Goal: Task Accomplishment & Management: Manage account settings

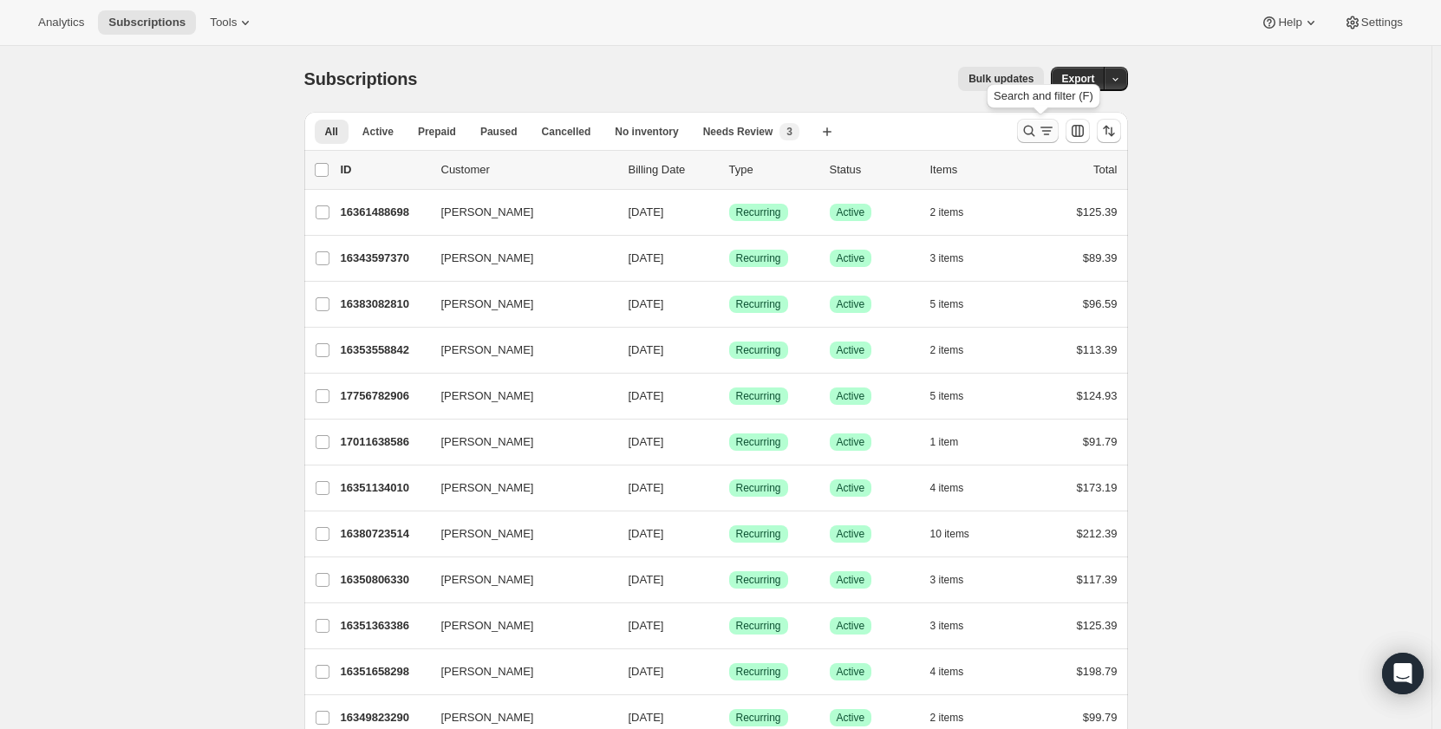
click at [1030, 133] on icon "Search and filter results" at bounding box center [1029, 130] width 17 height 17
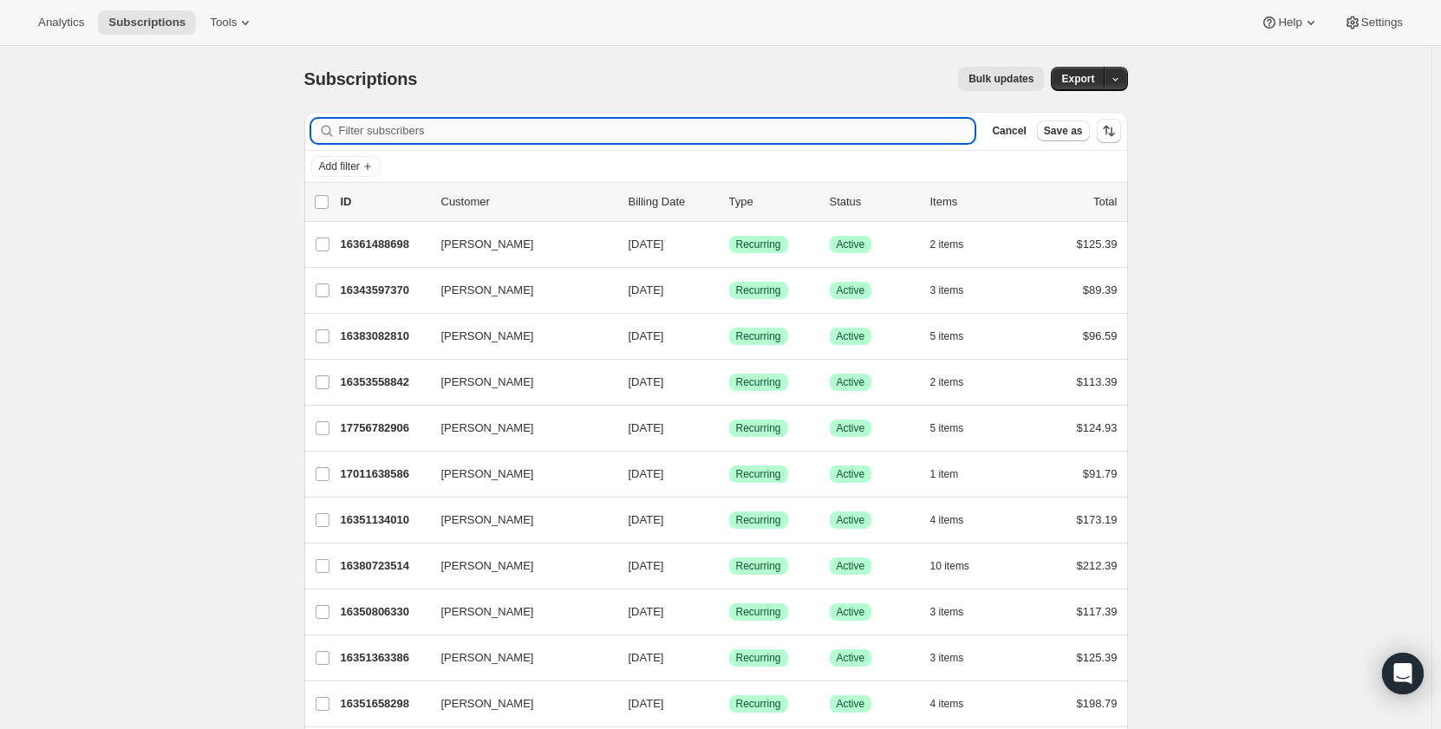
click at [527, 131] on input "Filter subscribers" at bounding box center [657, 131] width 637 height 24
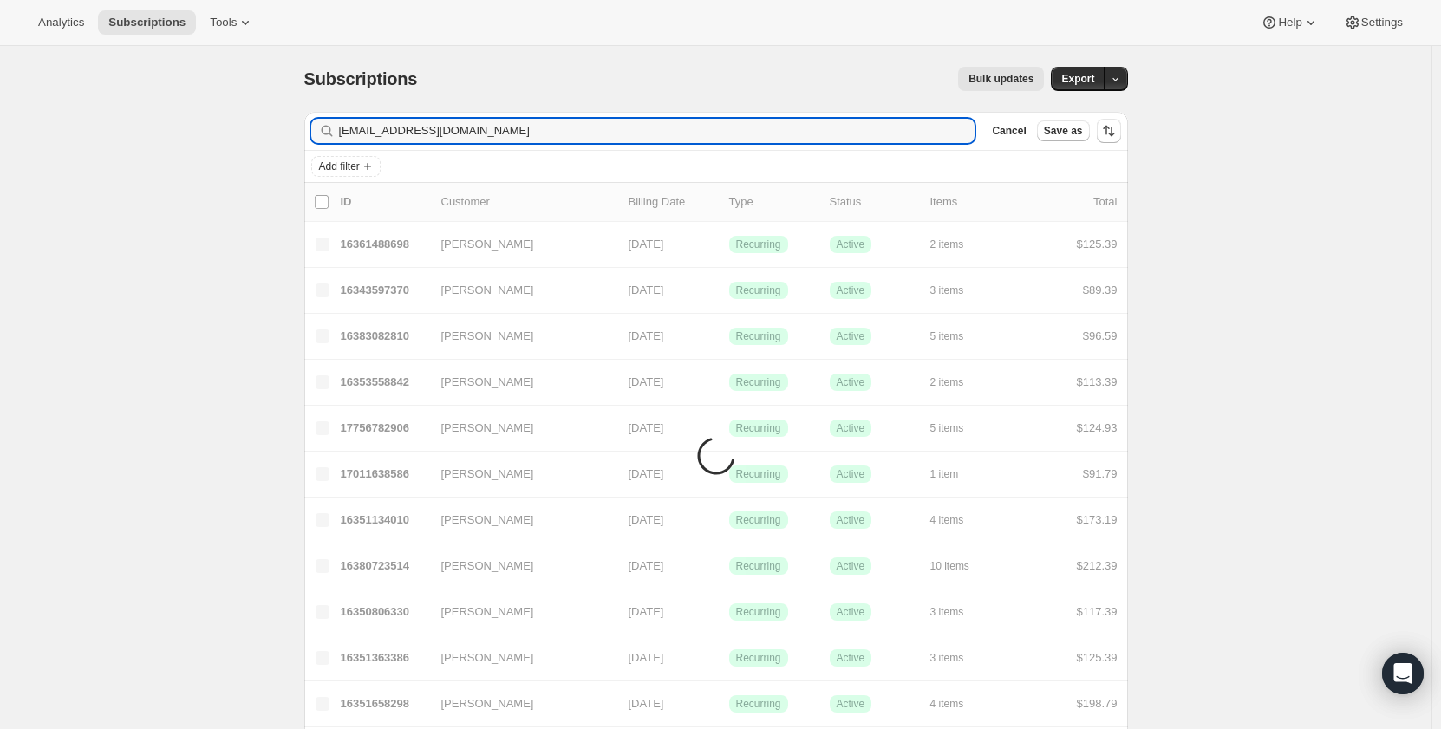
type input "[EMAIL_ADDRESS][DOMAIN_NAME]"
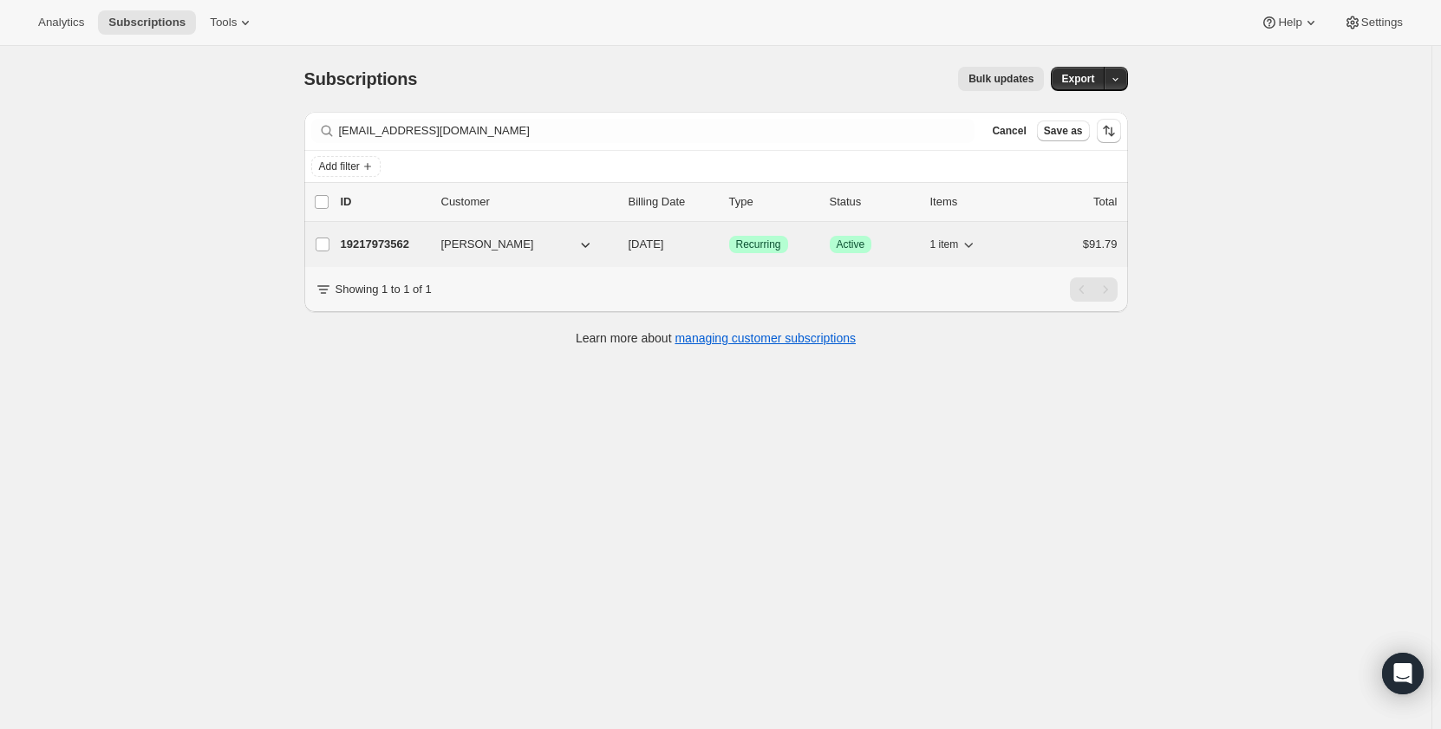
click at [394, 250] on p "19217973562" at bounding box center [384, 244] width 87 height 17
click at [394, 245] on p "19217973562" at bounding box center [384, 244] width 87 height 17
click at [394, 238] on p "19217973562" at bounding box center [384, 244] width 87 height 17
click at [483, 243] on span "[PERSON_NAME]" at bounding box center [487, 244] width 93 height 17
click at [373, 244] on p "19217973562" at bounding box center [384, 244] width 87 height 17
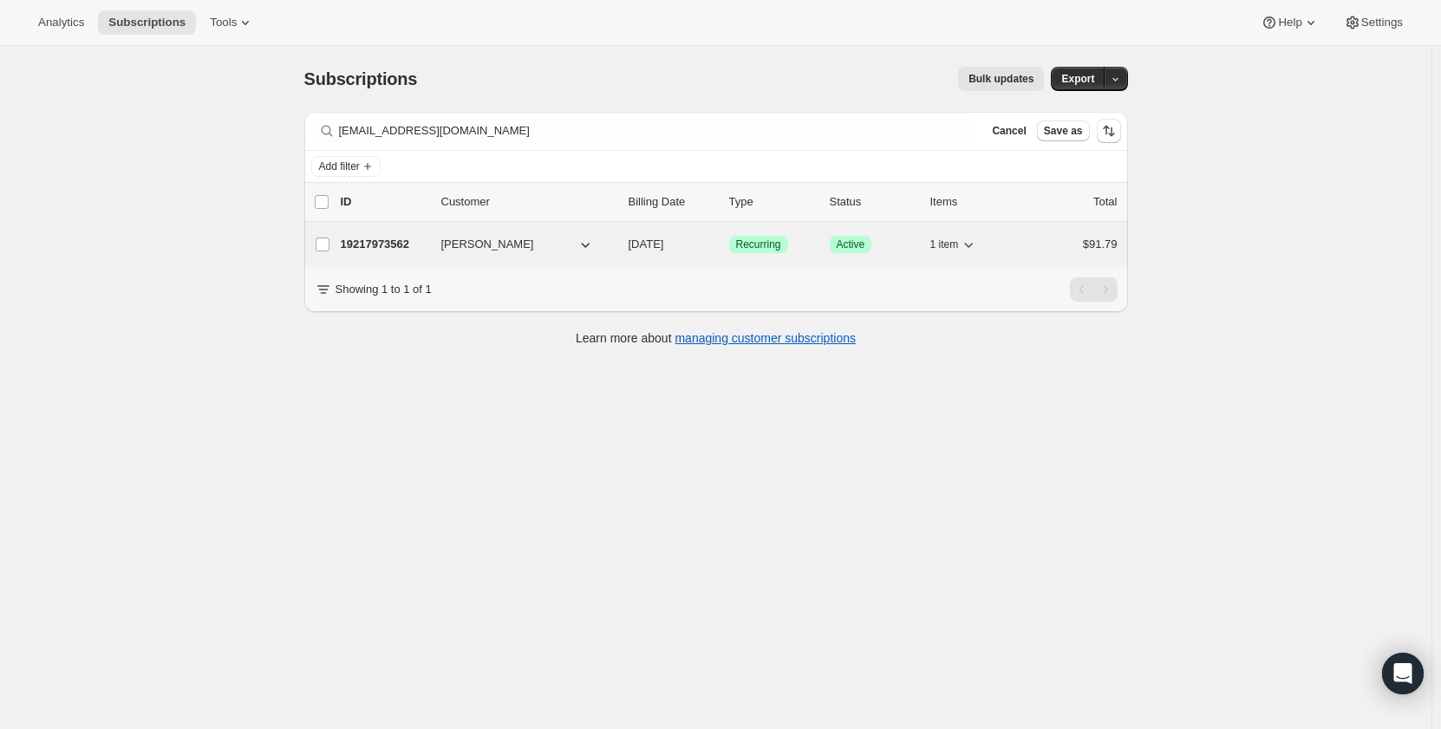
click at [373, 244] on p "19217973562" at bounding box center [384, 244] width 87 height 17
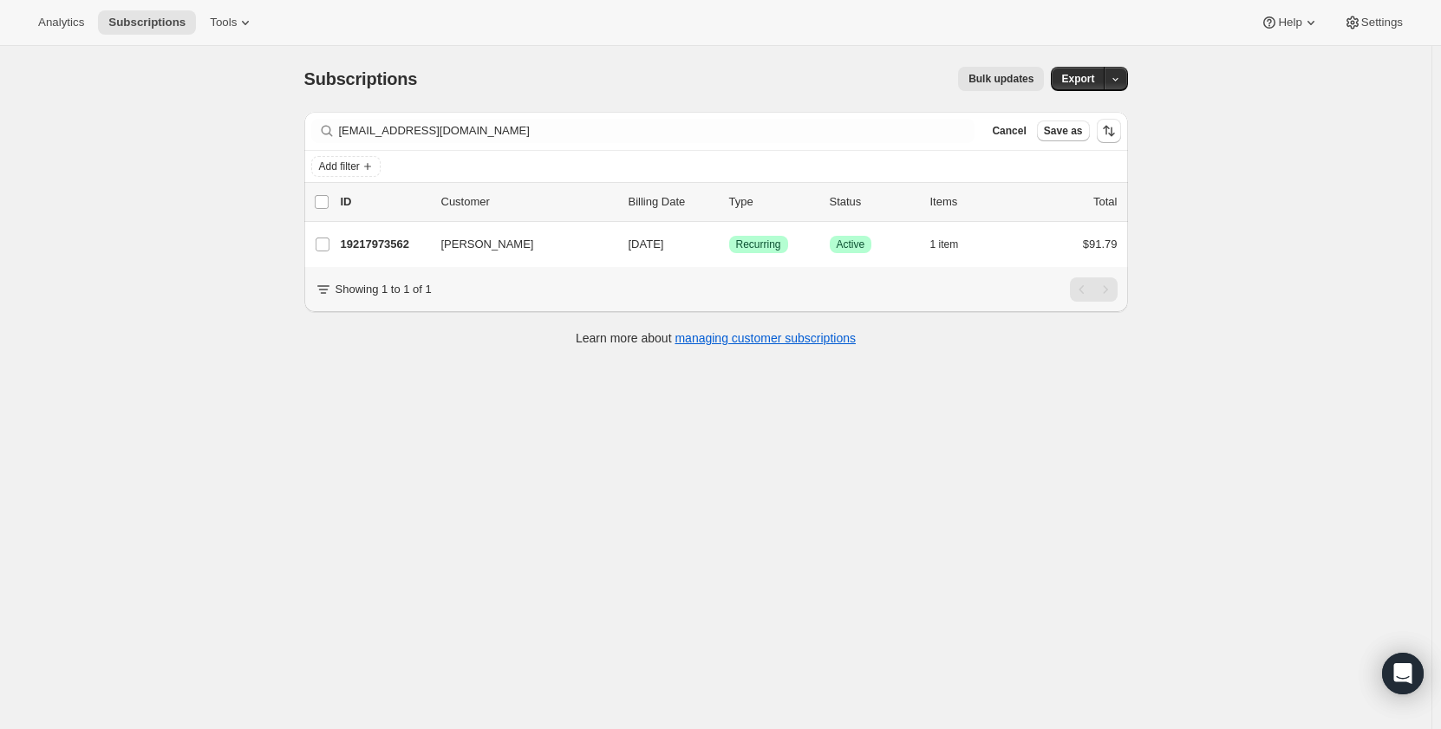
click at [318, 389] on div "Subscriptions. This page is ready Subscriptions Bulk updates More actions Bulk …" at bounding box center [716, 410] width 1432 height 729
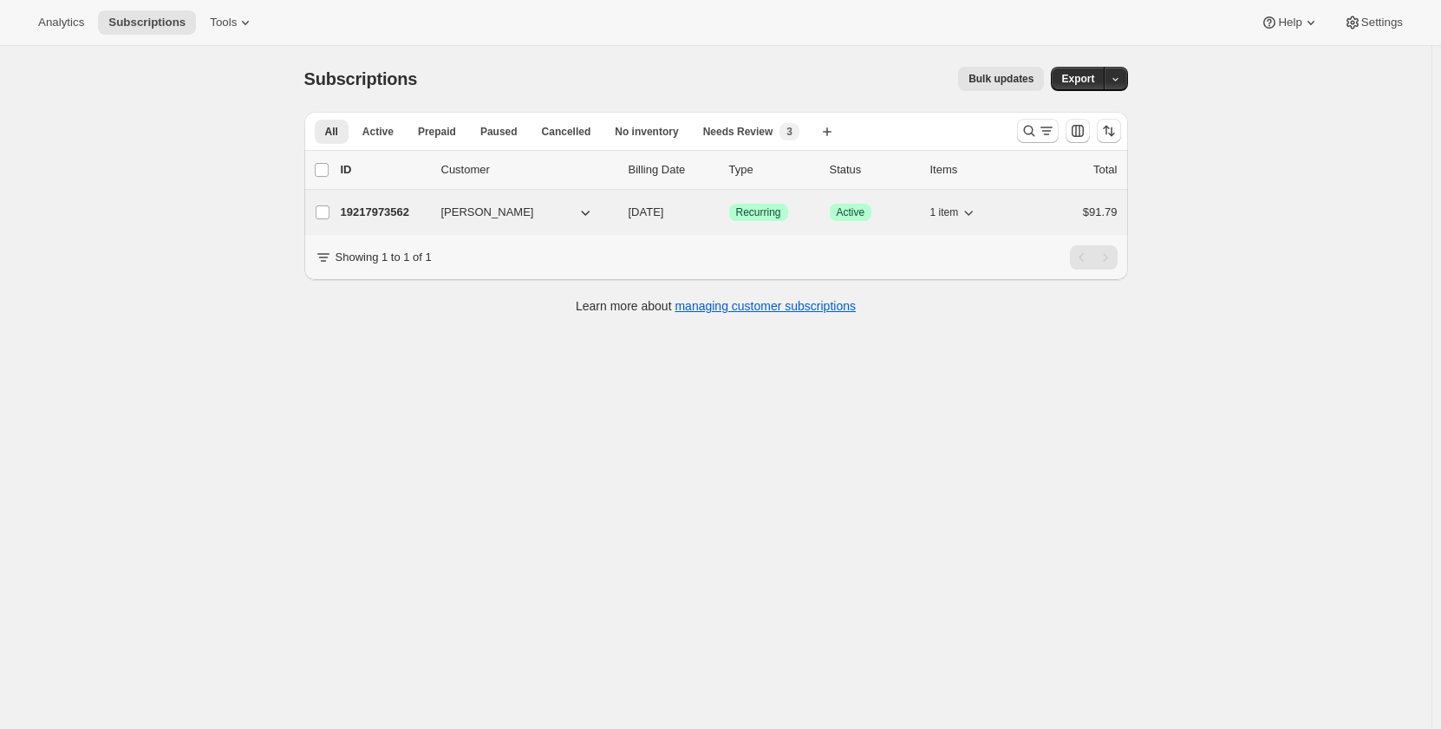
click at [363, 212] on p "19217973562" at bounding box center [384, 212] width 87 height 17
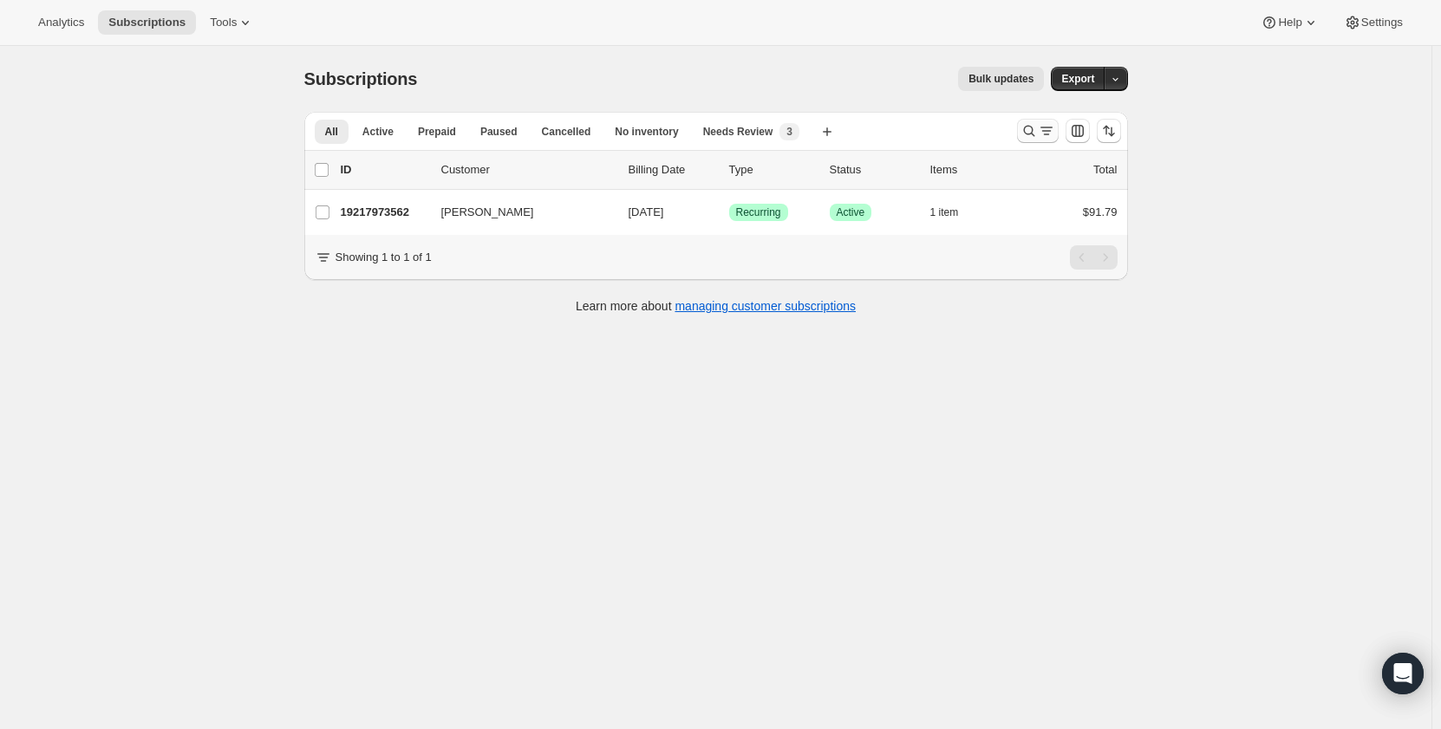
click at [1034, 129] on icon "Search and filter results" at bounding box center [1029, 130] width 17 height 17
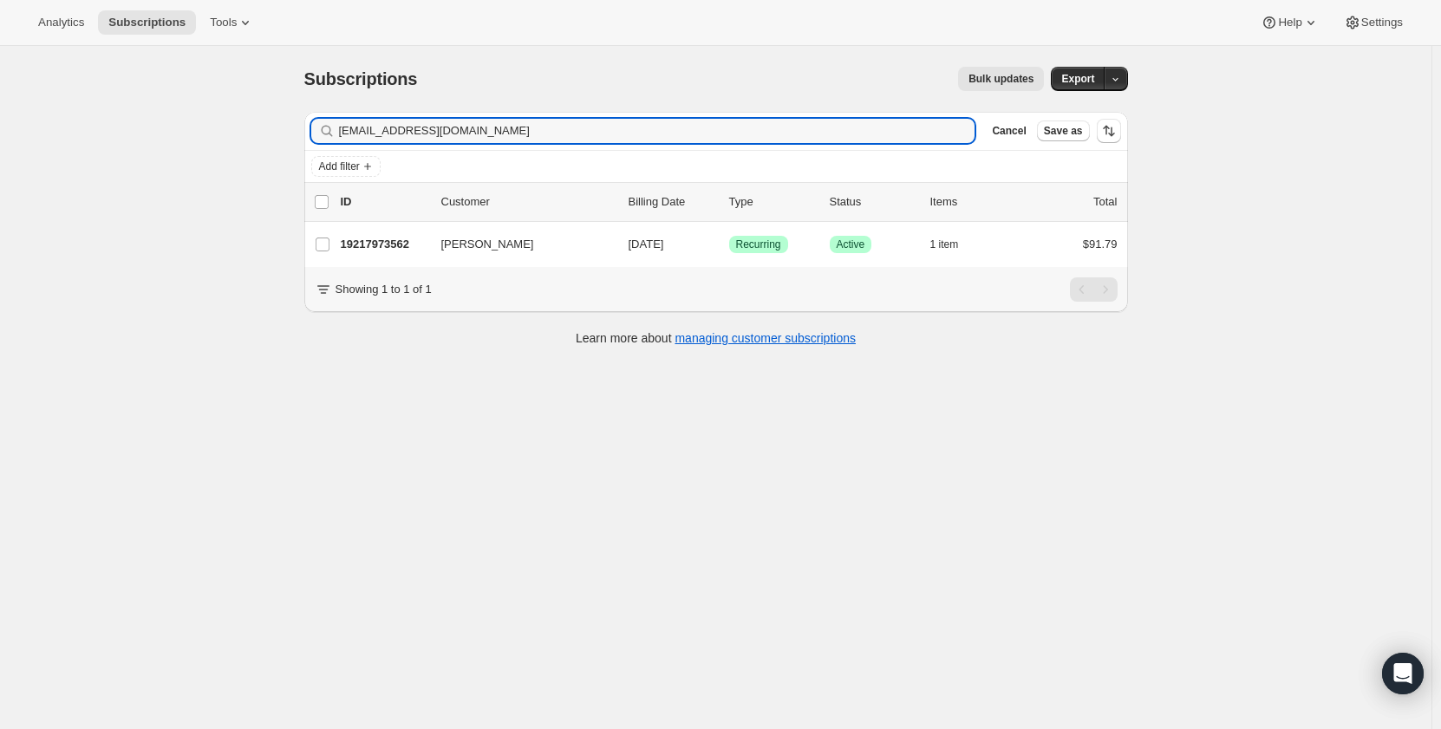
drag, startPoint x: 503, startPoint y: 126, endPoint x: 291, endPoint y: 129, distance: 211.6
click at [291, 129] on div "Subscriptions. This page is ready Subscriptions Bulk updates More actions Bulk …" at bounding box center [716, 205] width 865 height 318
type input "[EMAIL_ADDRESS][DOMAIN_NAME]"
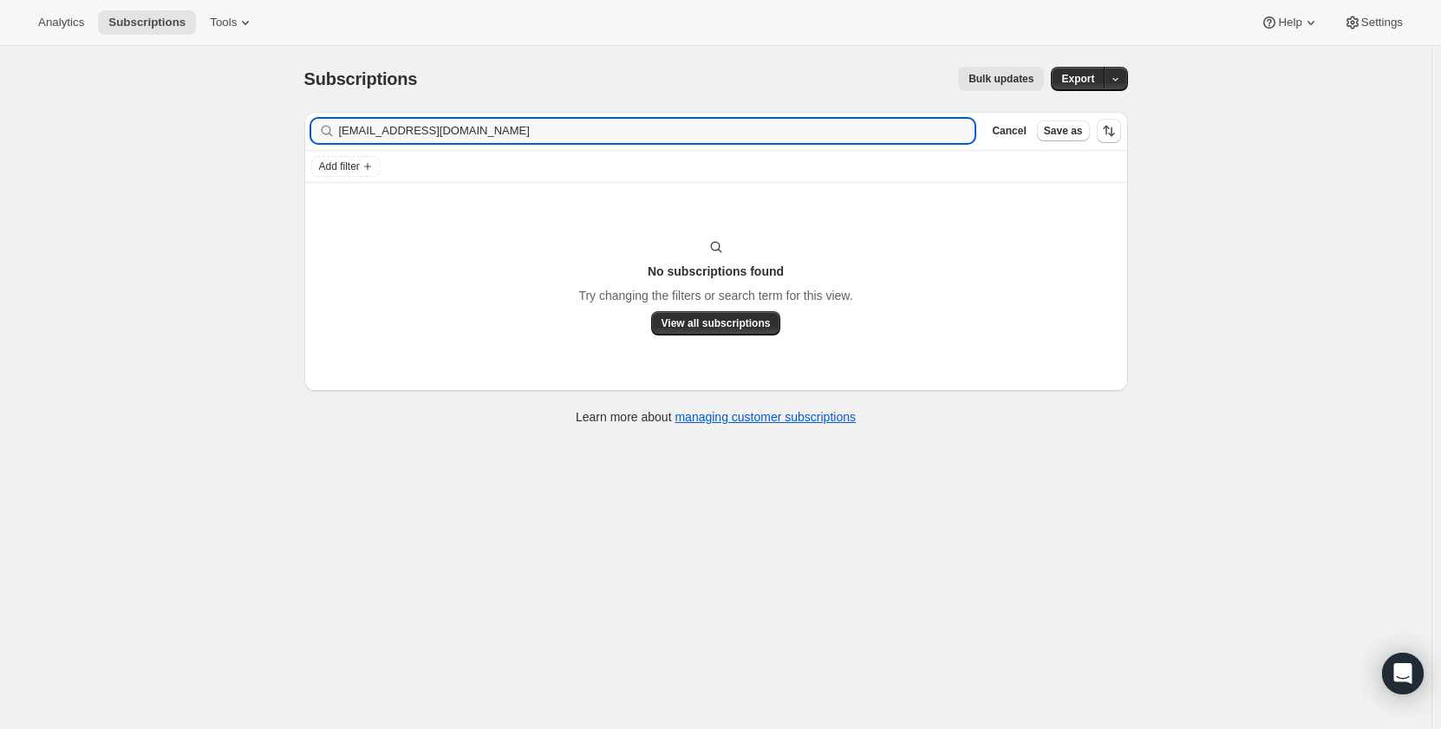
drag, startPoint x: 469, startPoint y: 135, endPoint x: 331, endPoint y: 130, distance: 138.0
click at [331, 130] on div "[EMAIL_ADDRESS][DOMAIN_NAME] Clear" at bounding box center [643, 131] width 664 height 24
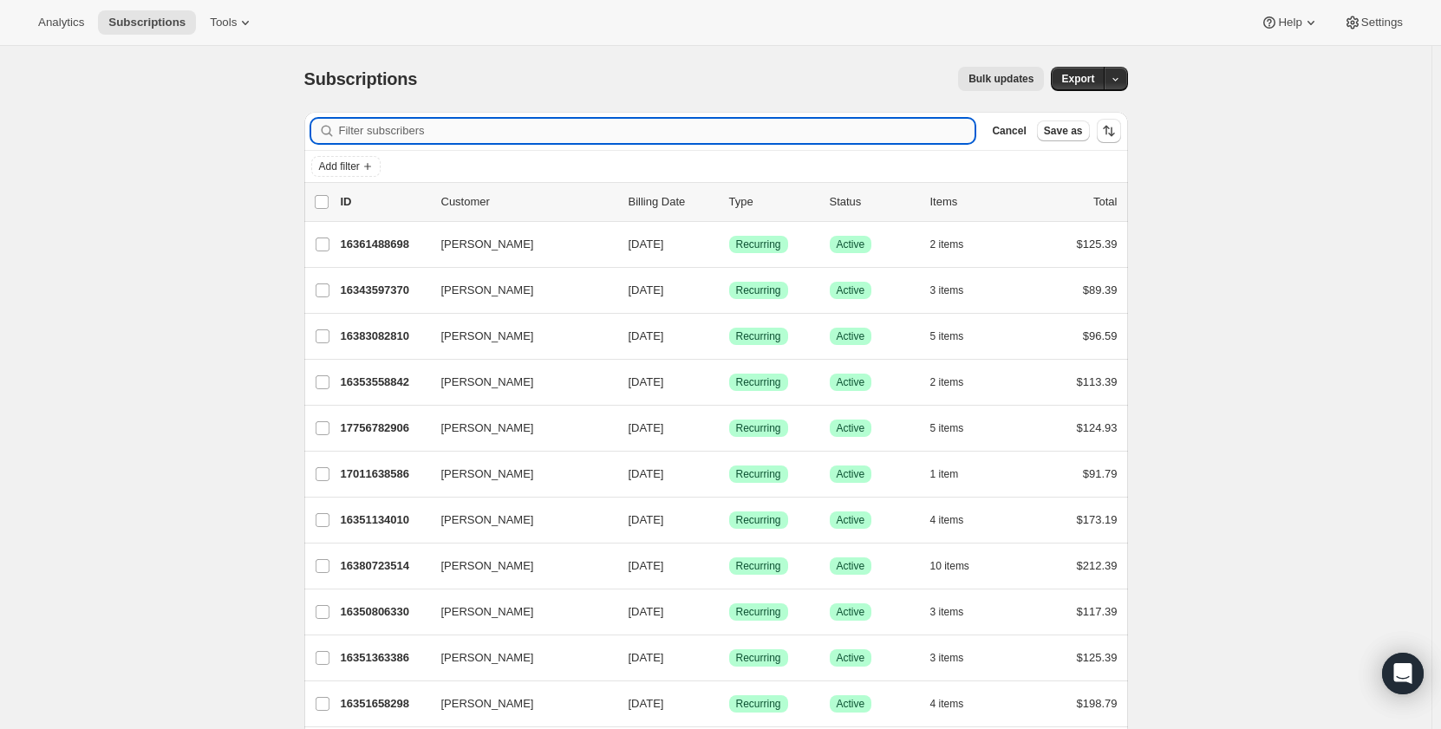
click at [399, 135] on input "Filter subscribers" at bounding box center [657, 131] width 637 height 24
paste input "[PERSON_NAME][EMAIL_ADDRESS][PERSON_NAME][DOMAIN_NAME]"
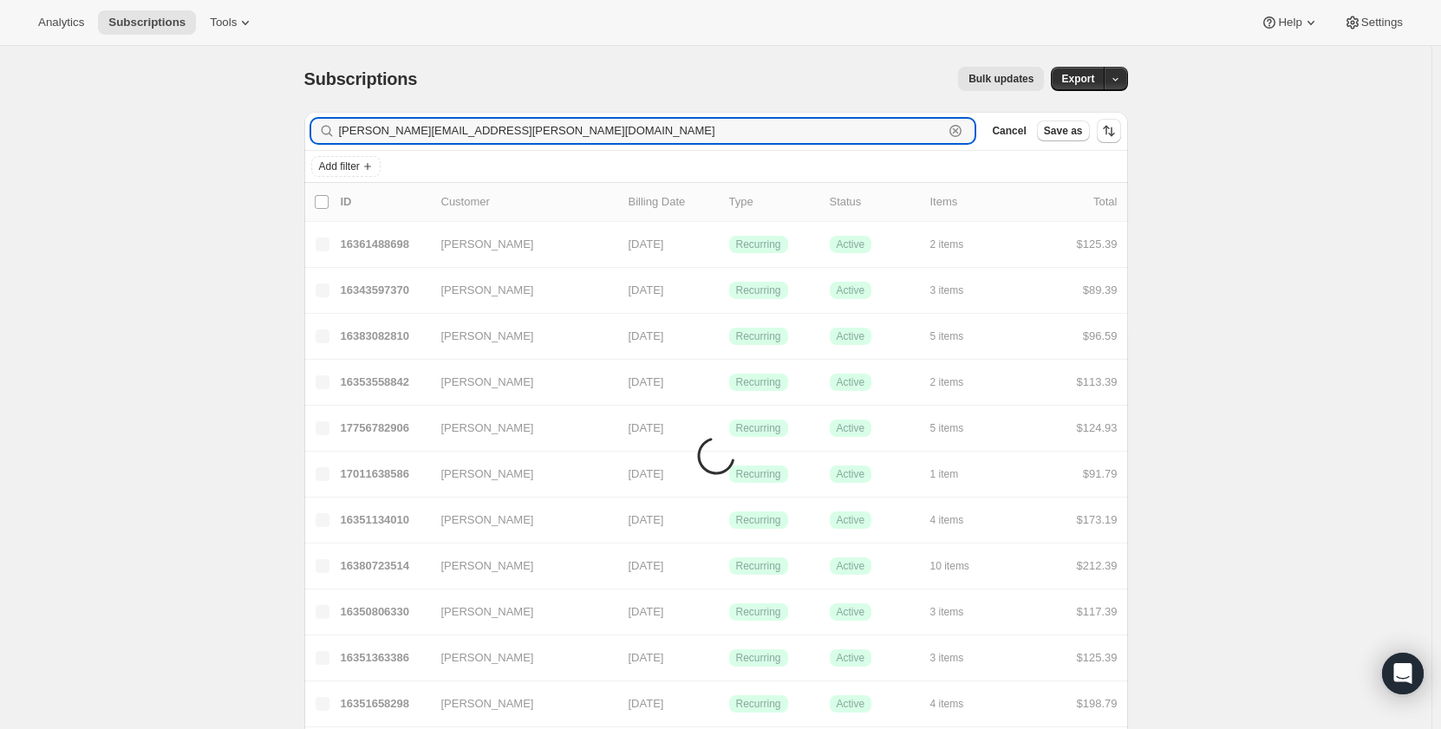
type input "[PERSON_NAME][EMAIL_ADDRESS][PERSON_NAME][DOMAIN_NAME]"
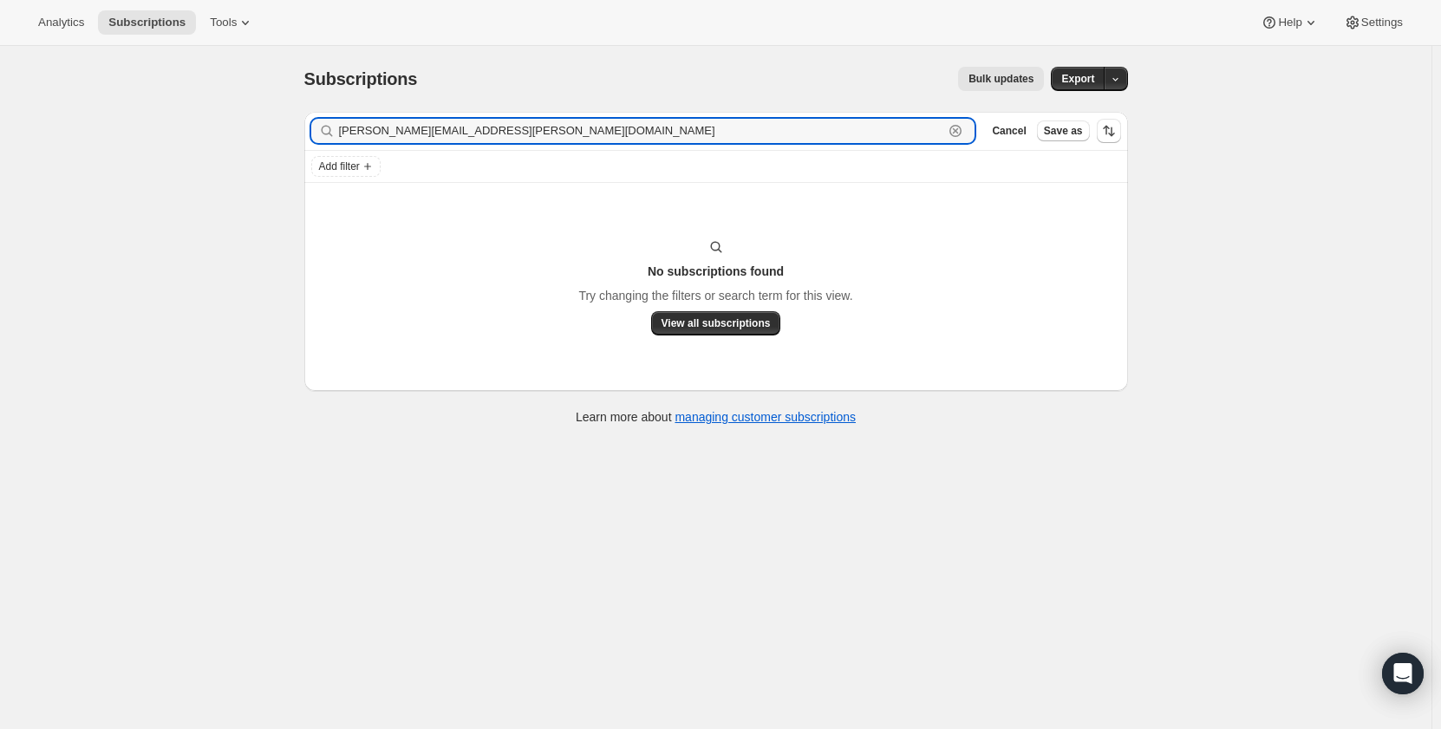
drag, startPoint x: 525, startPoint y: 132, endPoint x: 294, endPoint y: 129, distance: 230.7
click at [294, 129] on div "Filter subscribers [PERSON_NAME][EMAIL_ADDRESS][PERSON_NAME][DOMAIN_NAME] Clear…" at bounding box center [710, 270] width 838 height 345
